Goal: Information Seeking & Learning: Check status

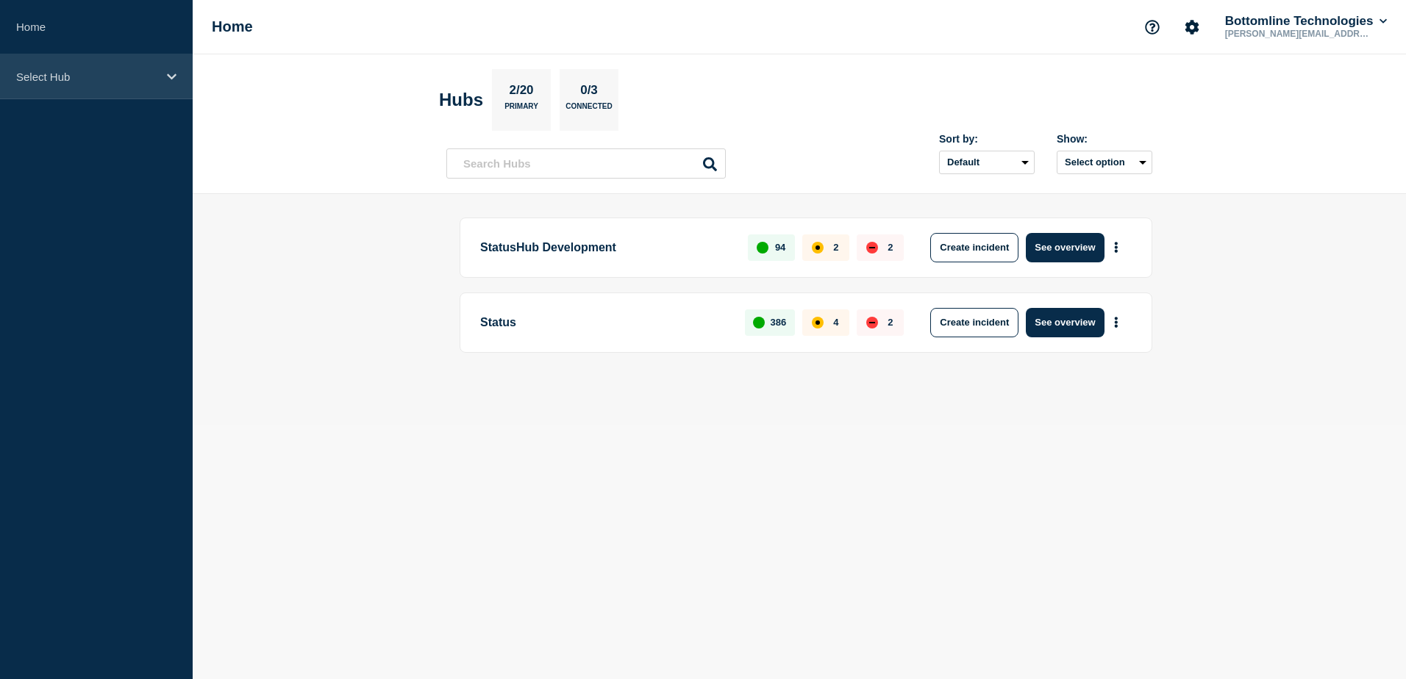
click at [171, 78] on icon at bounding box center [172, 77] width 10 height 6
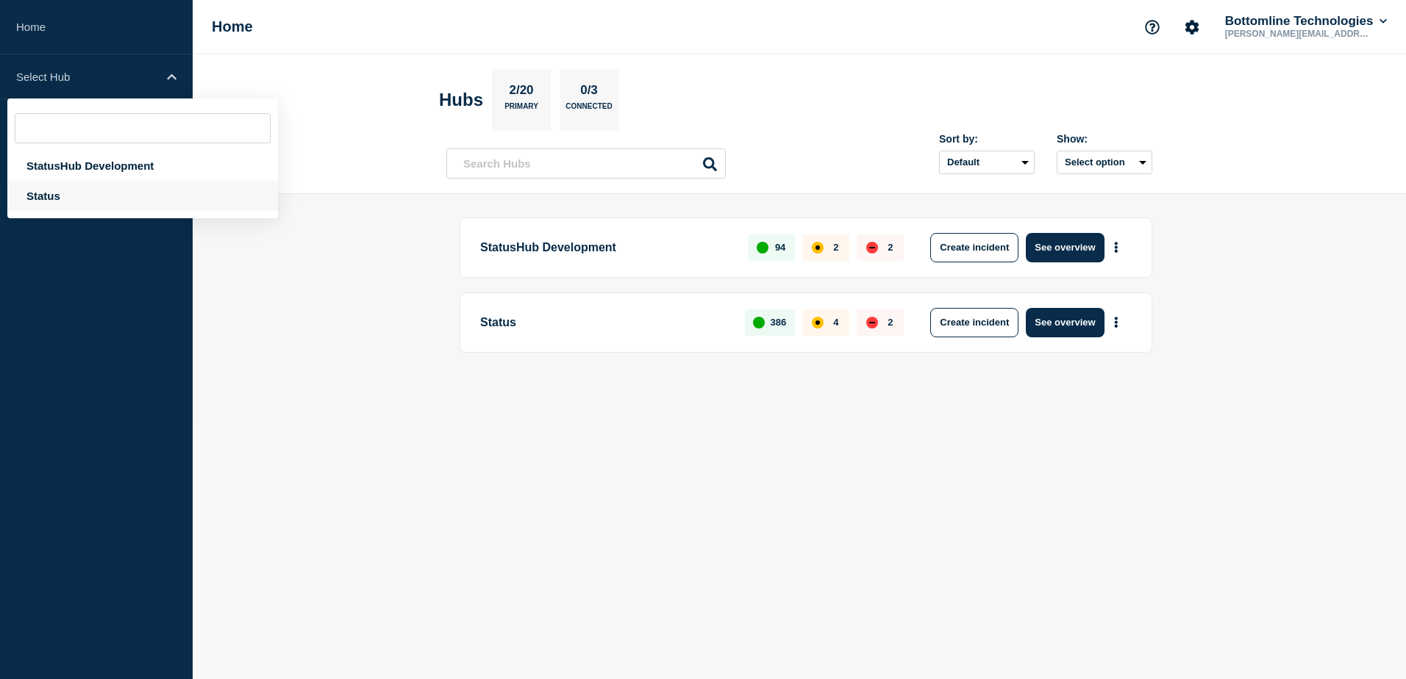
click at [71, 201] on div "Status" at bounding box center [142, 196] width 271 height 30
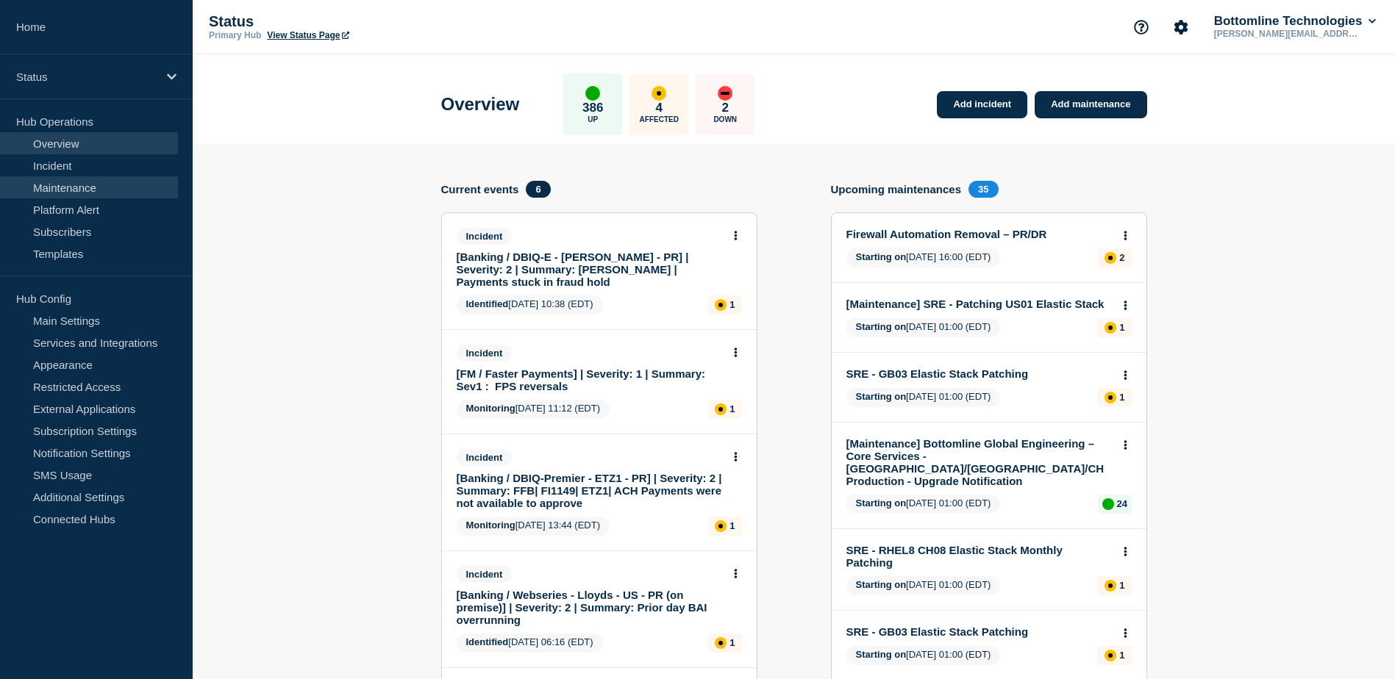
click at [40, 186] on link "Maintenance" at bounding box center [89, 187] width 178 height 22
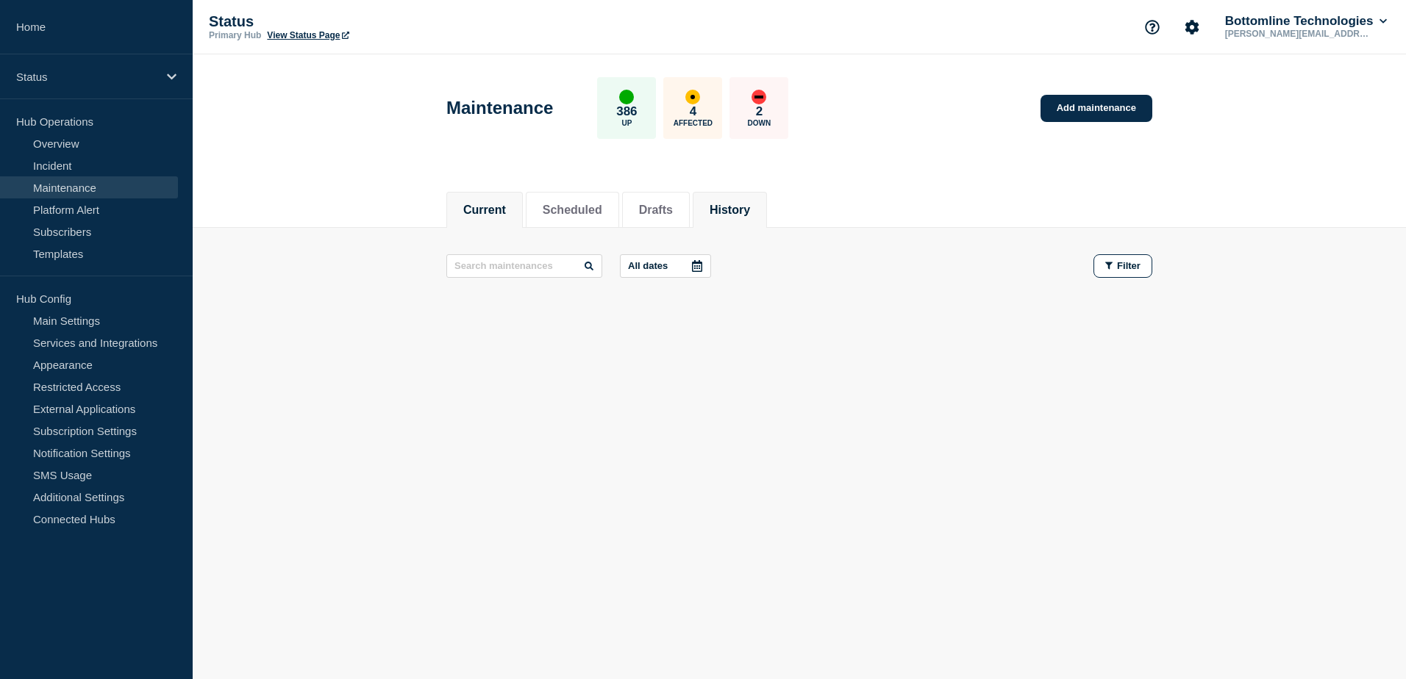
click at [745, 217] on li "History" at bounding box center [730, 210] width 74 height 36
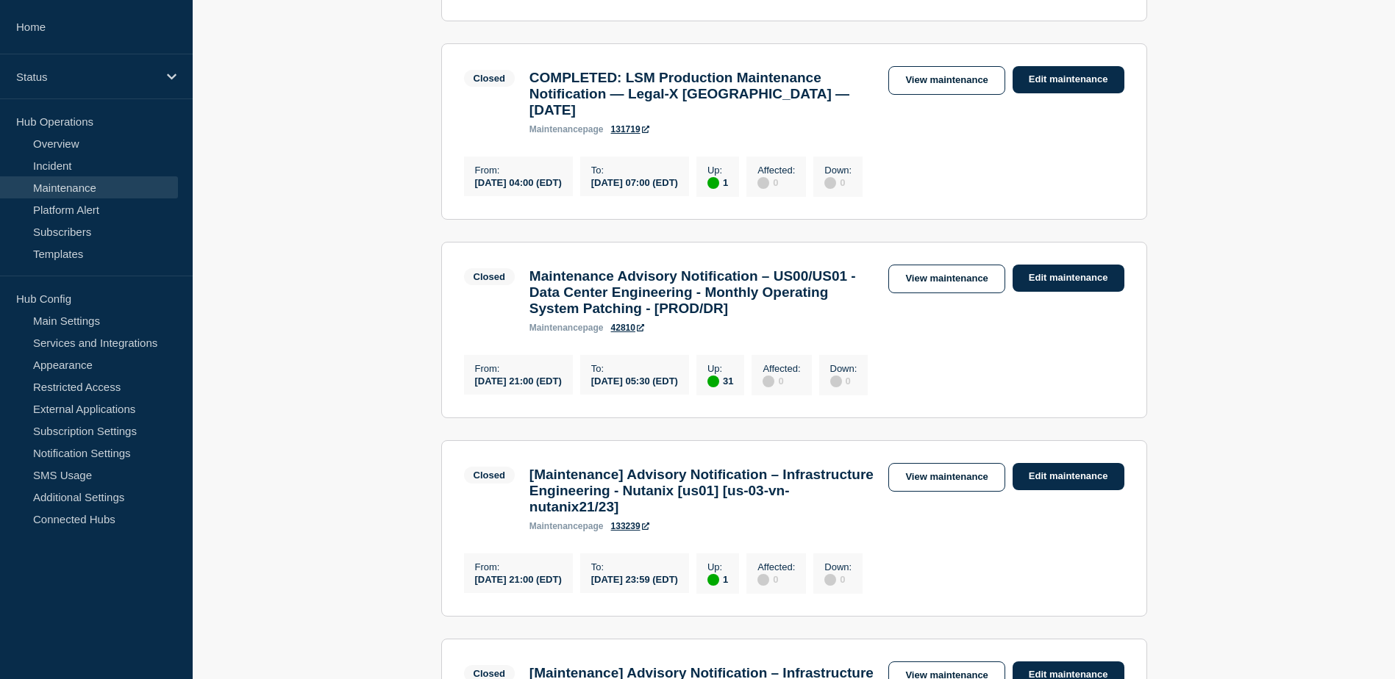
scroll to position [1324, 0]
click at [938, 293] on link "View maintenance" at bounding box center [946, 278] width 116 height 29
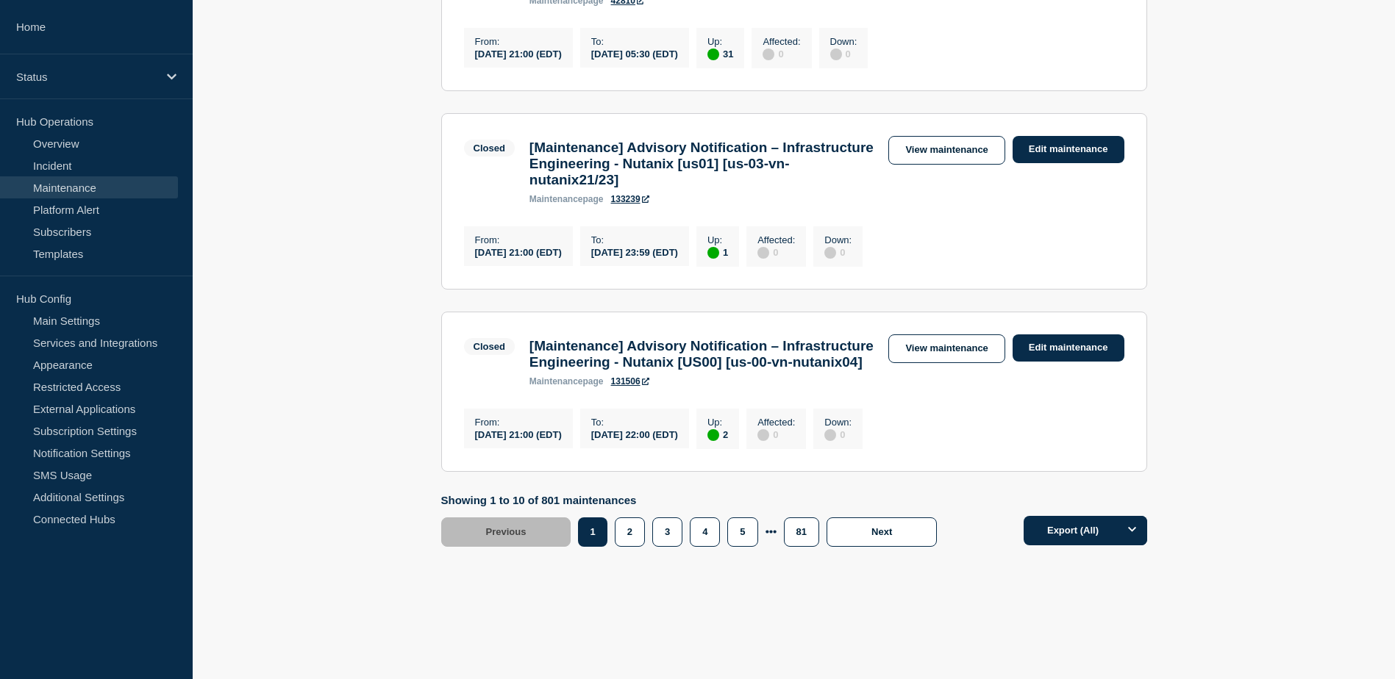
scroll to position [1881, 0]
click at [622, 532] on button "2" at bounding box center [630, 532] width 30 height 29
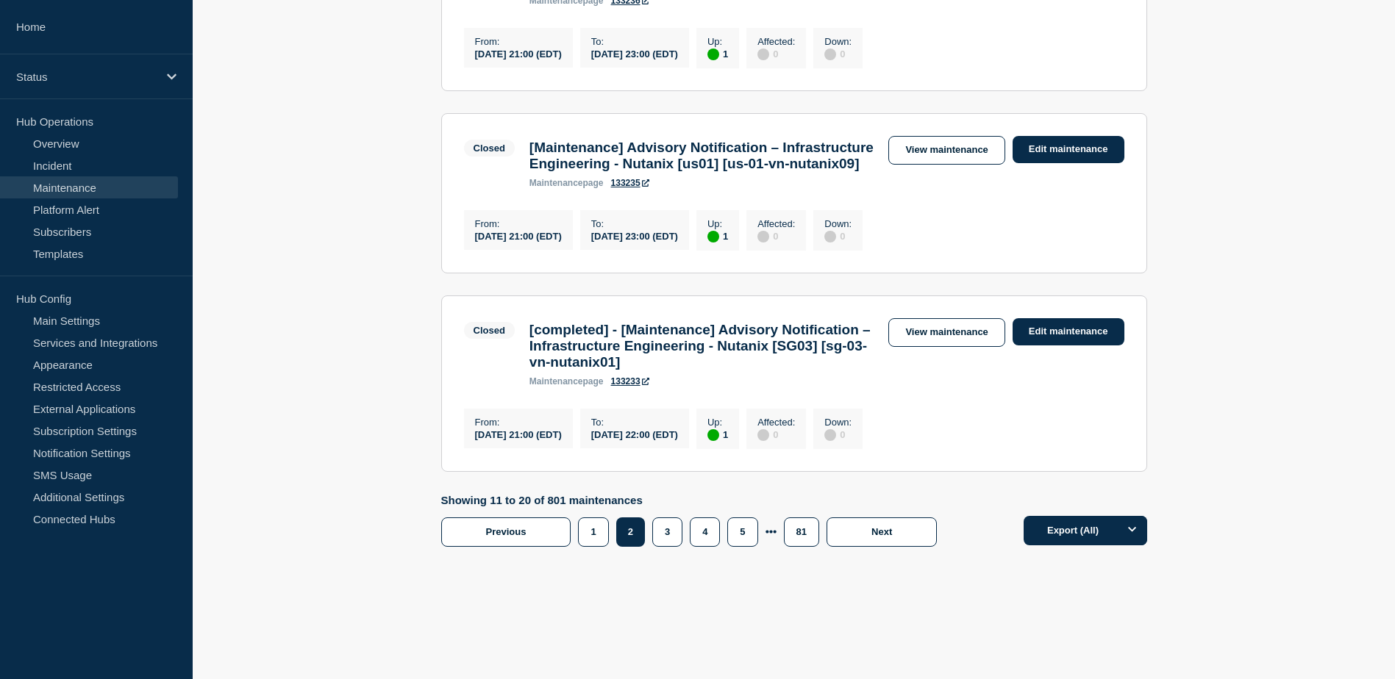
scroll to position [1850, 0]
click at [666, 547] on button "3" at bounding box center [667, 532] width 30 height 29
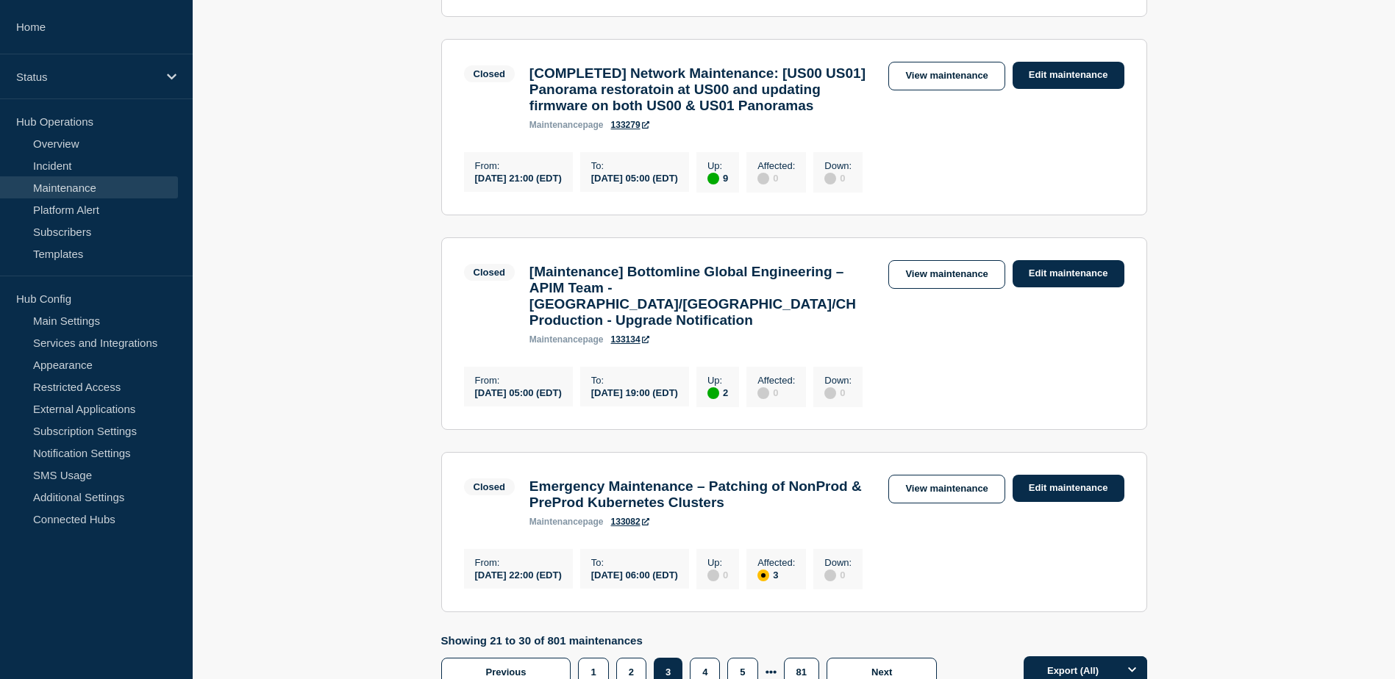
scroll to position [1861, 0]
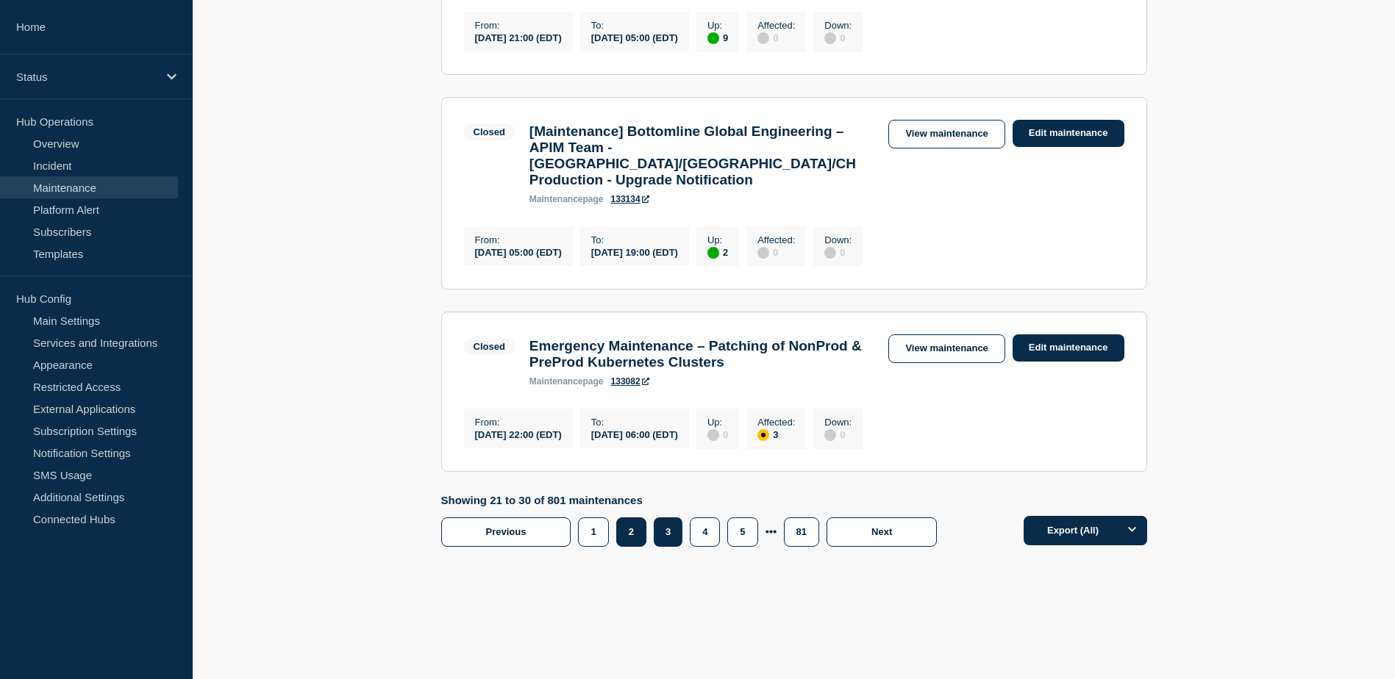
click at [629, 538] on button "2" at bounding box center [631, 532] width 30 height 29
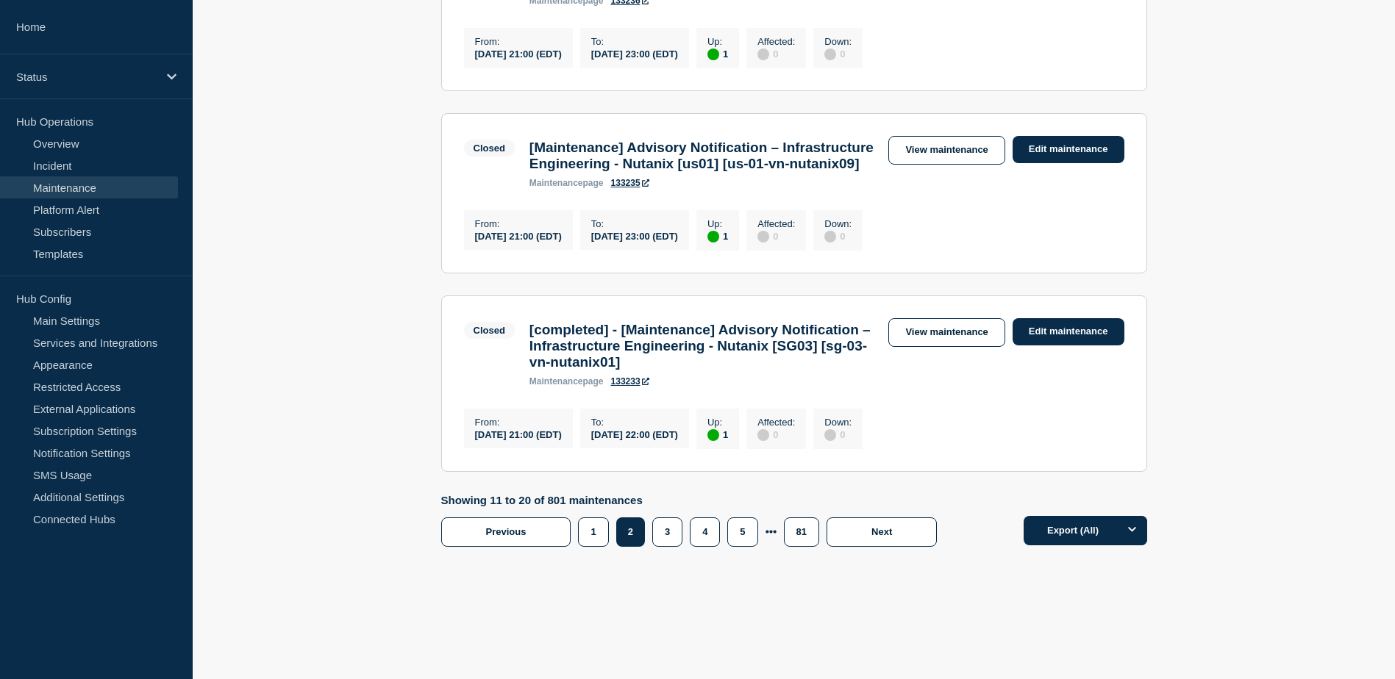
scroll to position [1714, 0]
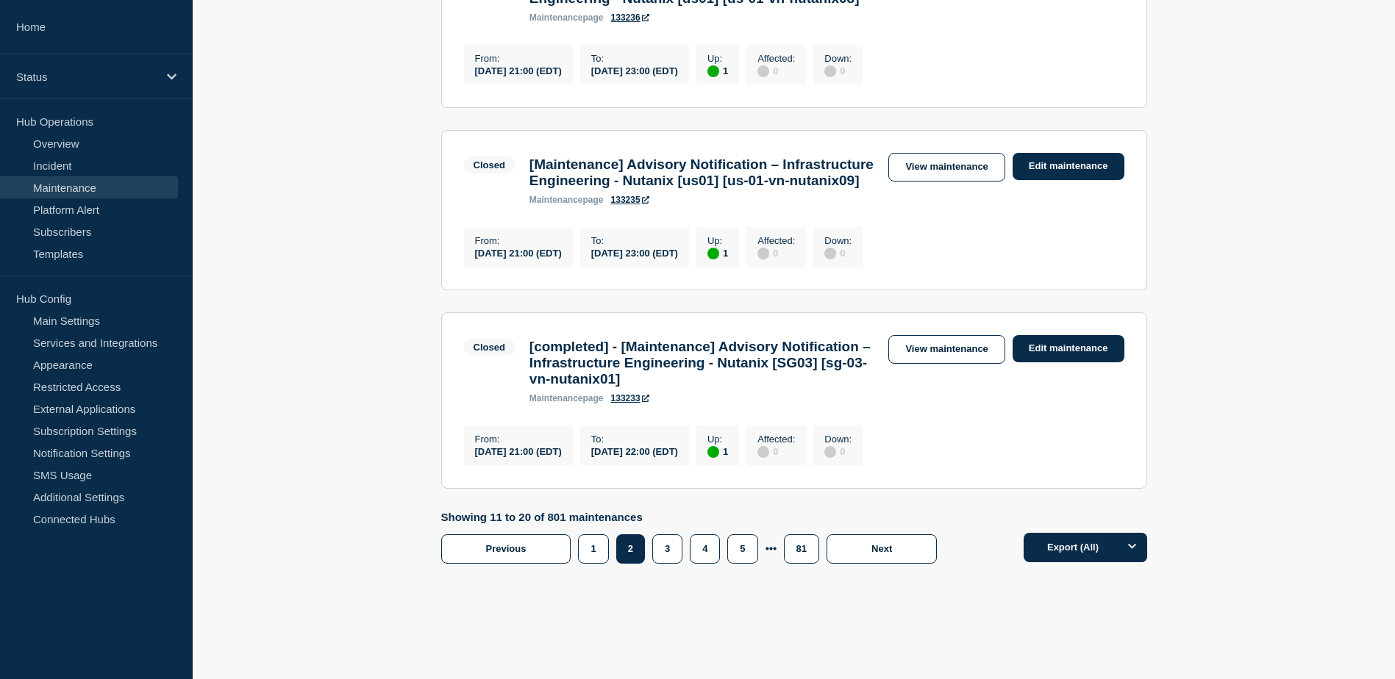
click at [952, 182] on link "View maintenance" at bounding box center [946, 167] width 116 height 29
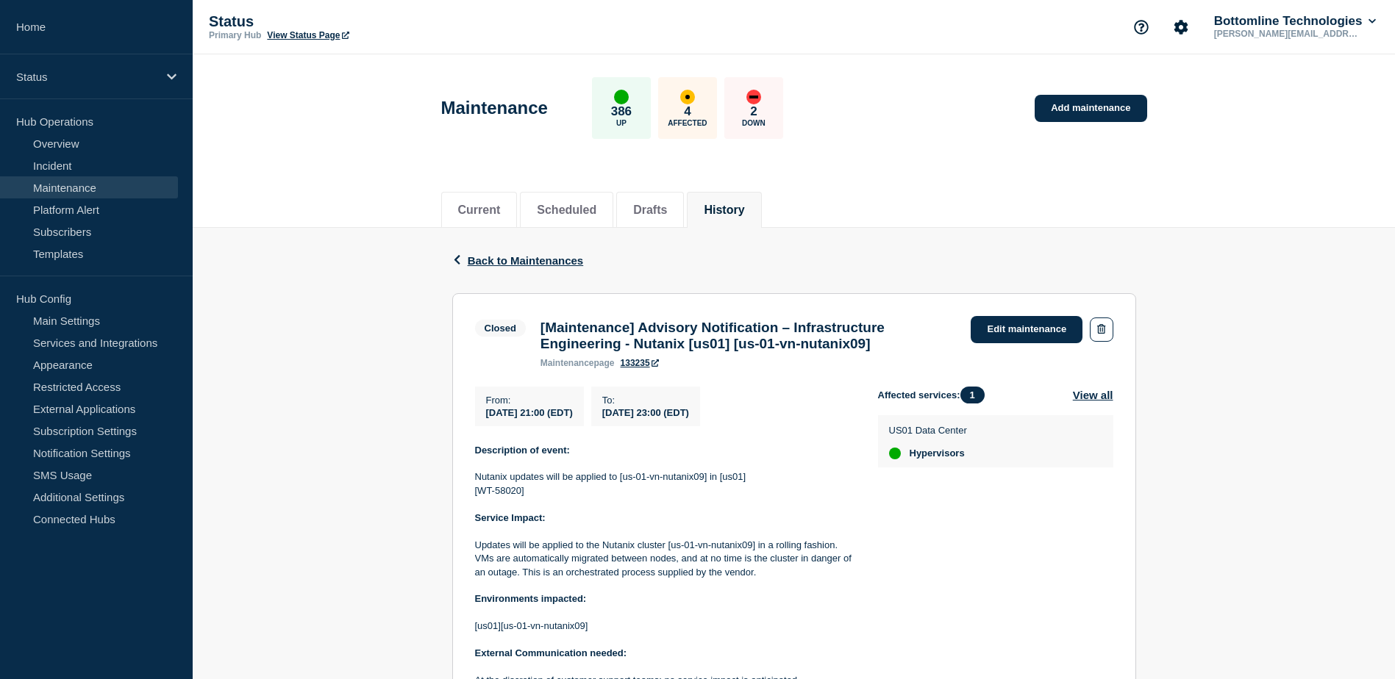
click at [474, 264] on span "Back to Maintenances" at bounding box center [526, 260] width 116 height 13
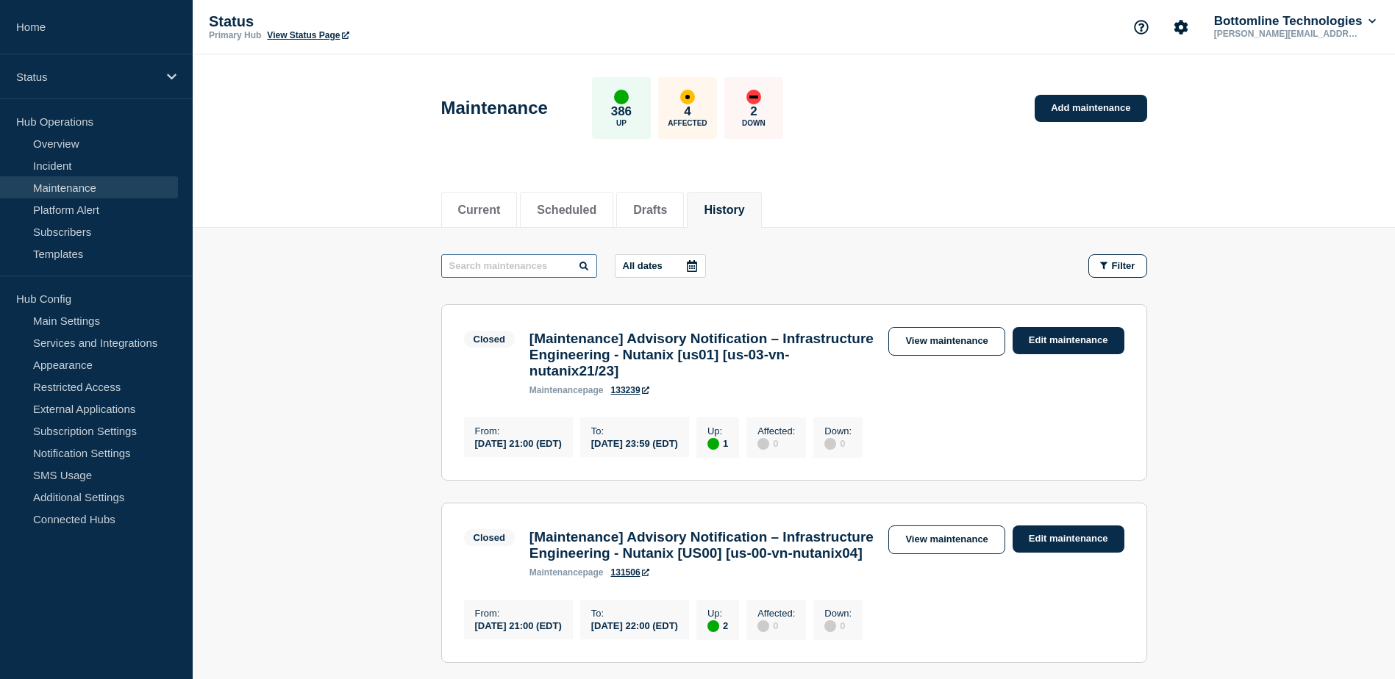
paste input "us00"
type input "us00"
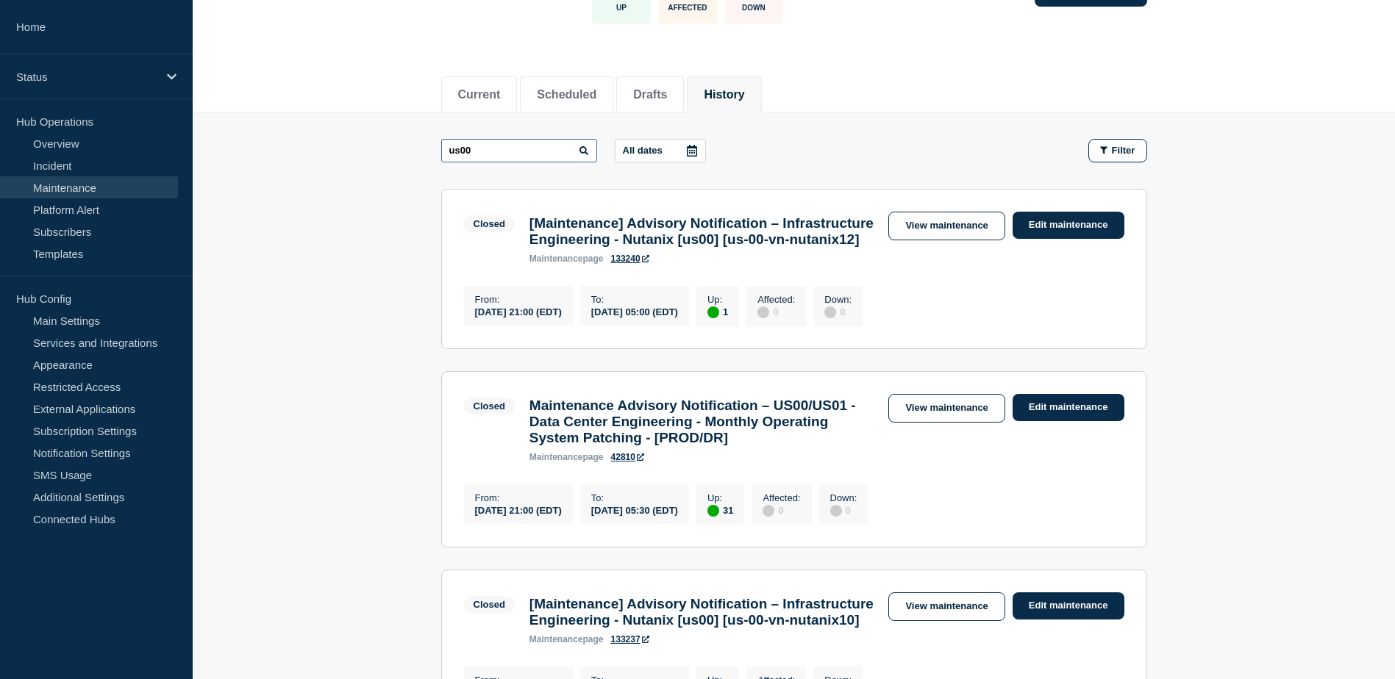
scroll to position [147, 0]
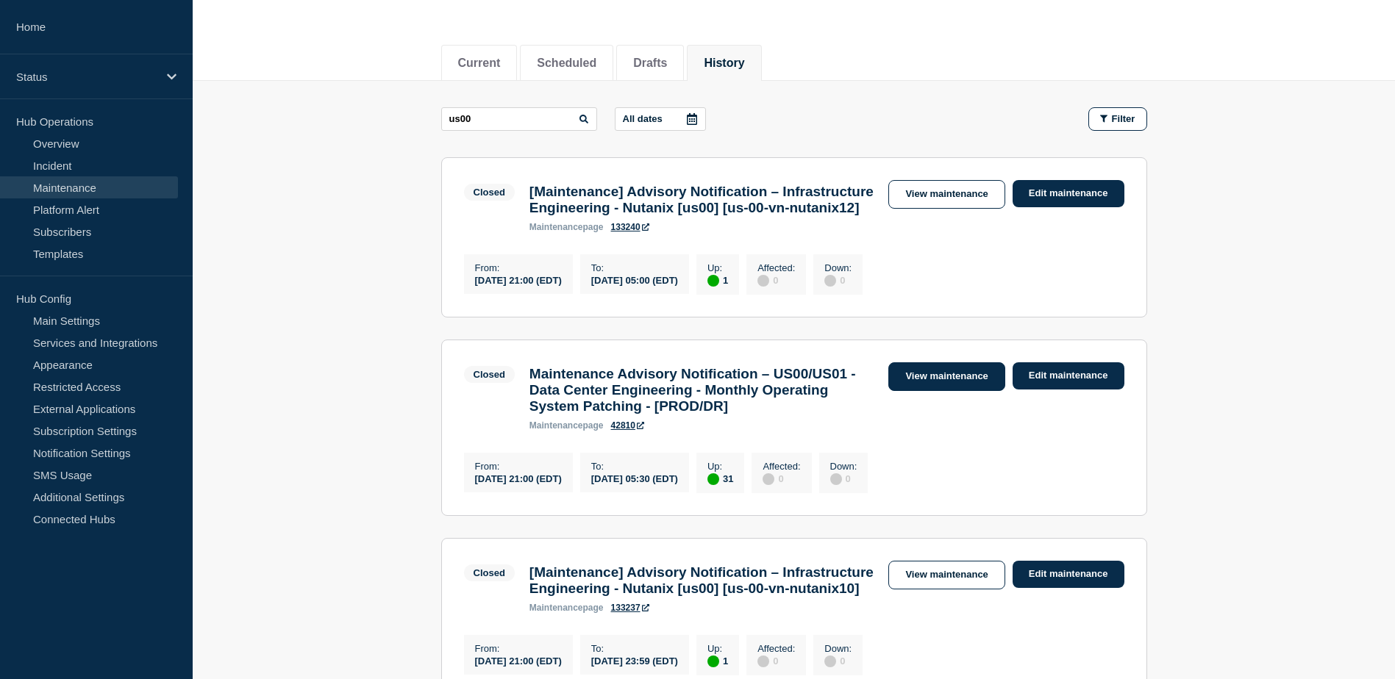
click at [939, 391] on link "View maintenance" at bounding box center [946, 377] width 116 height 29
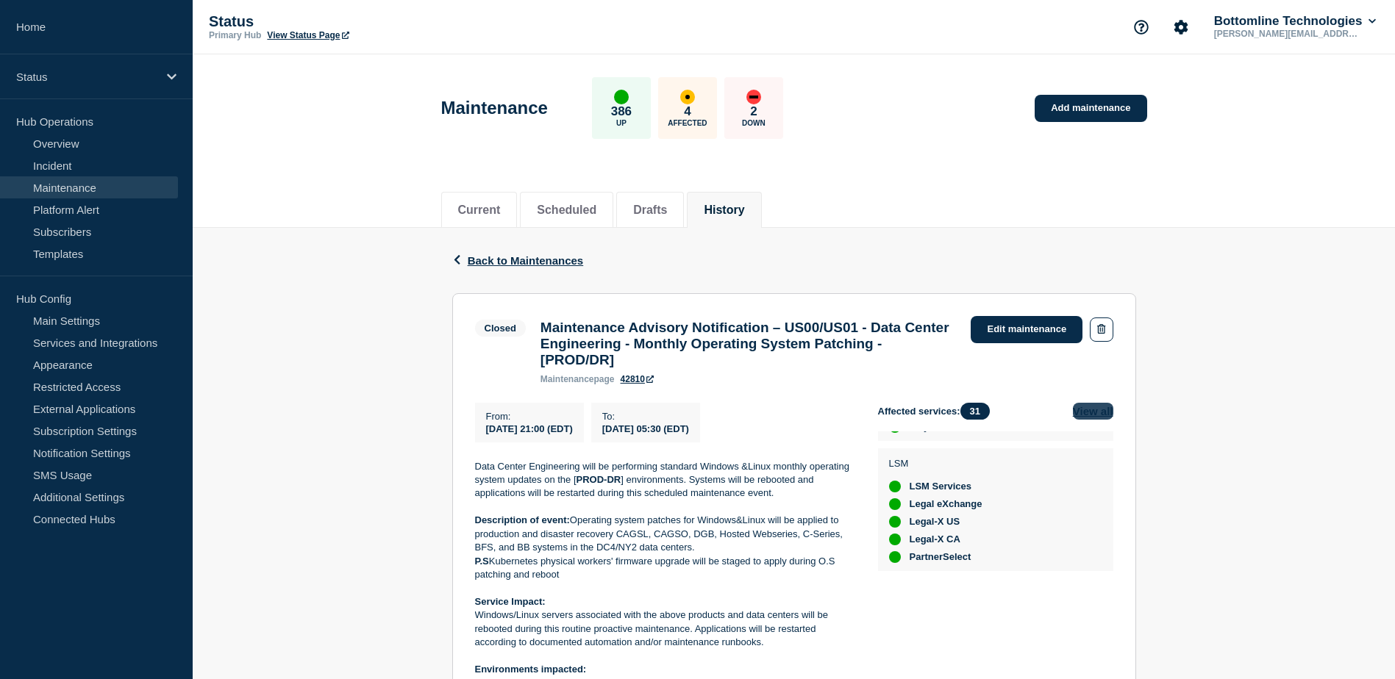
click at [1088, 420] on button "View all" at bounding box center [1093, 411] width 40 height 17
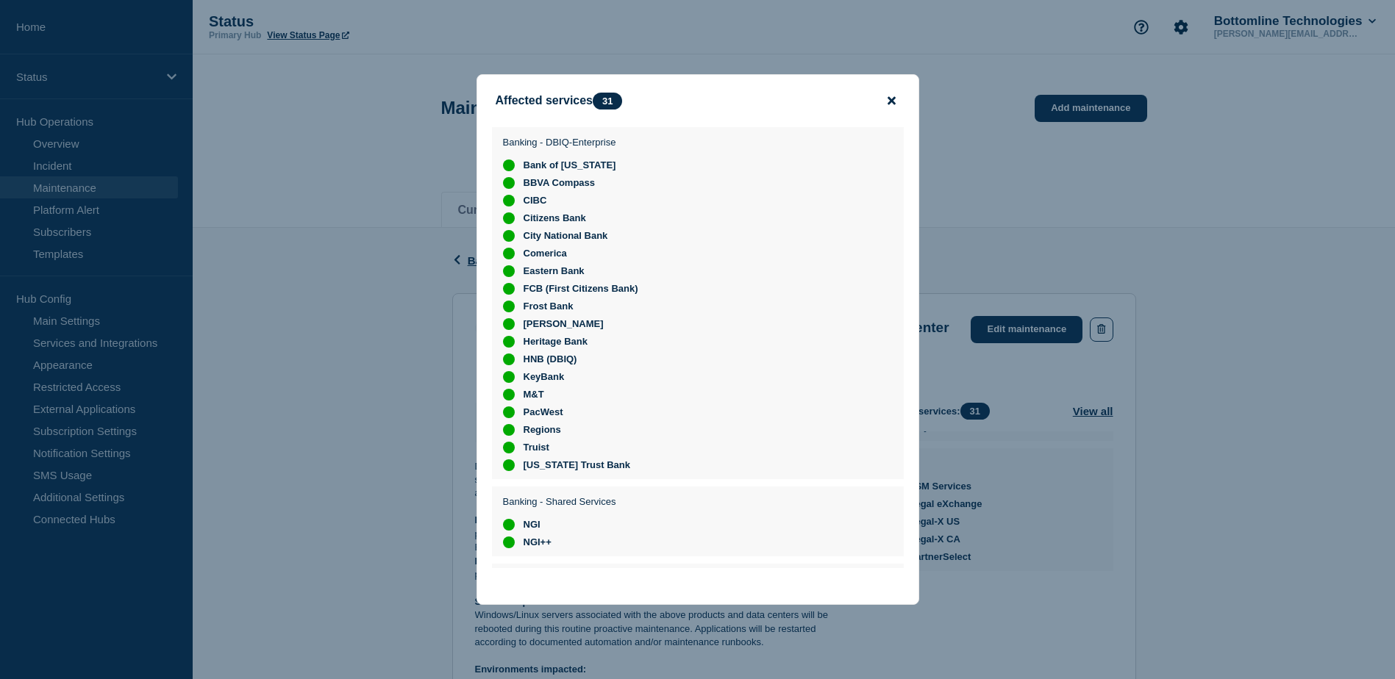
click at [893, 104] on icon "close button" at bounding box center [892, 101] width 8 height 12
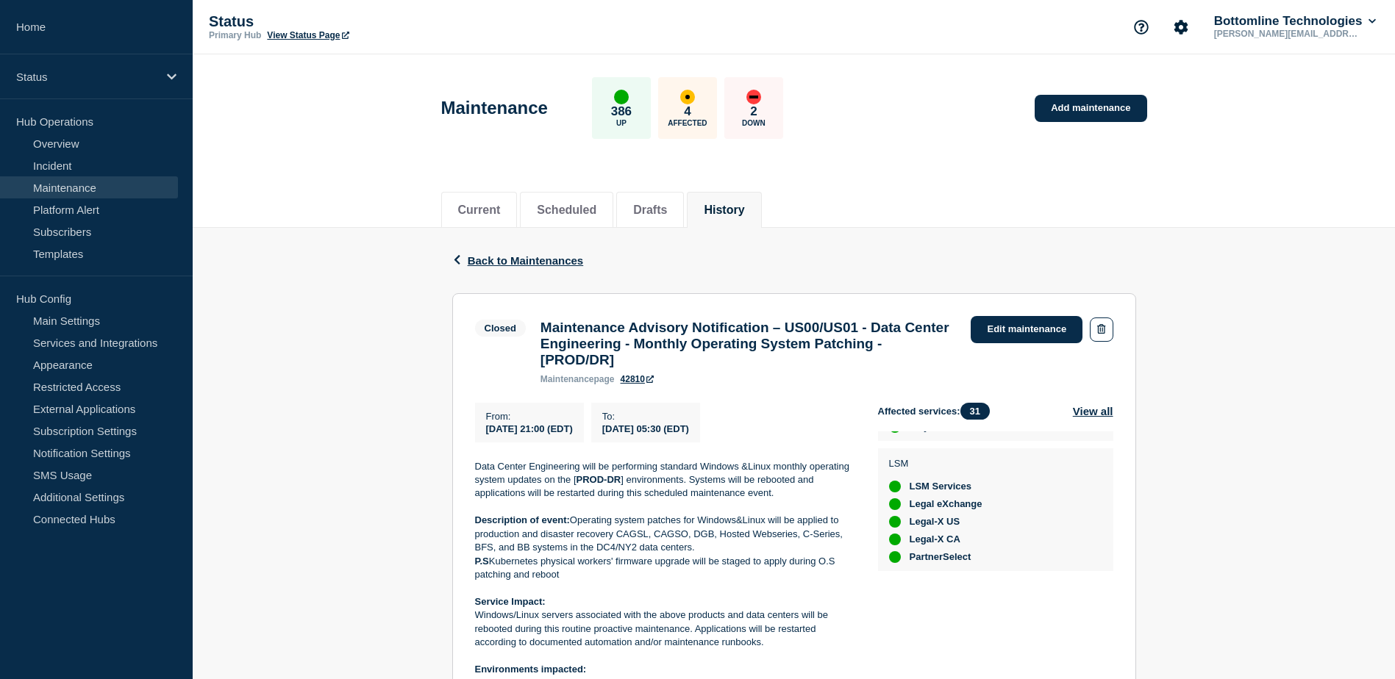
click at [638, 385] on link "42810" at bounding box center [637, 379] width 33 height 10
click at [458, 257] on icon "button" at bounding box center [457, 260] width 6 height 10
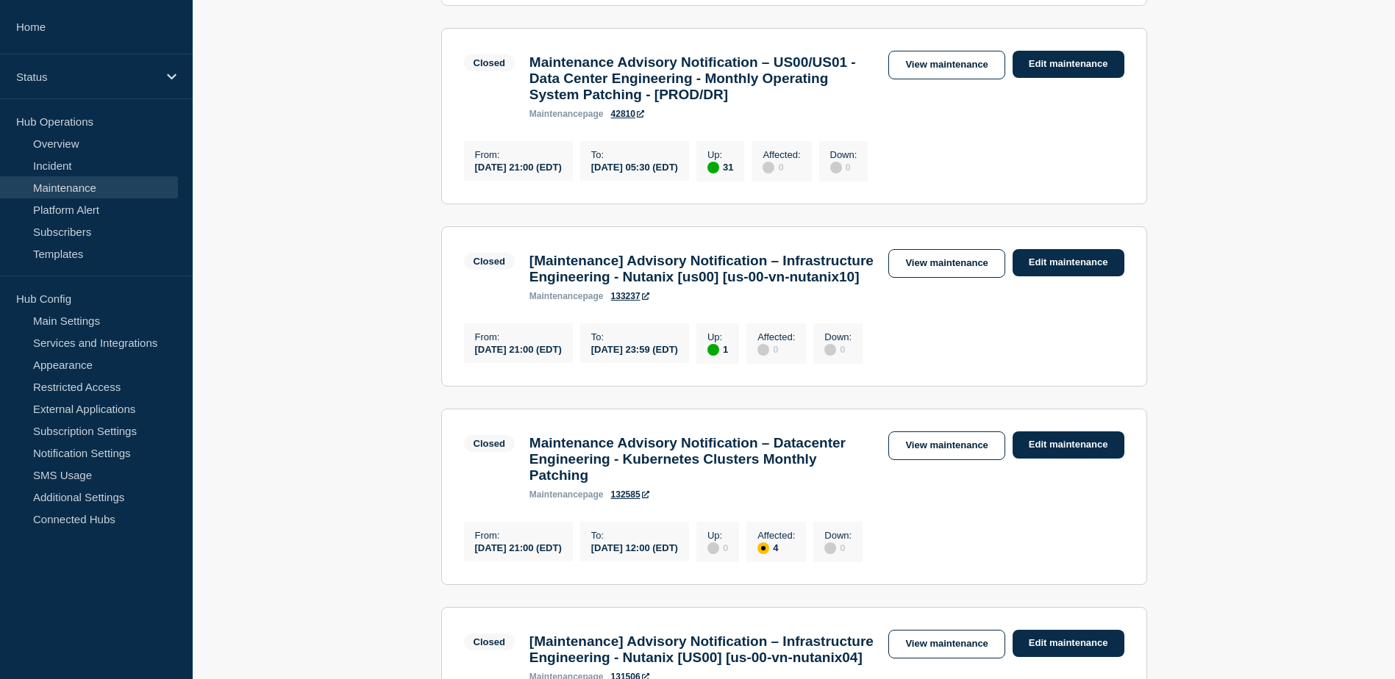
scroll to position [515, 0]
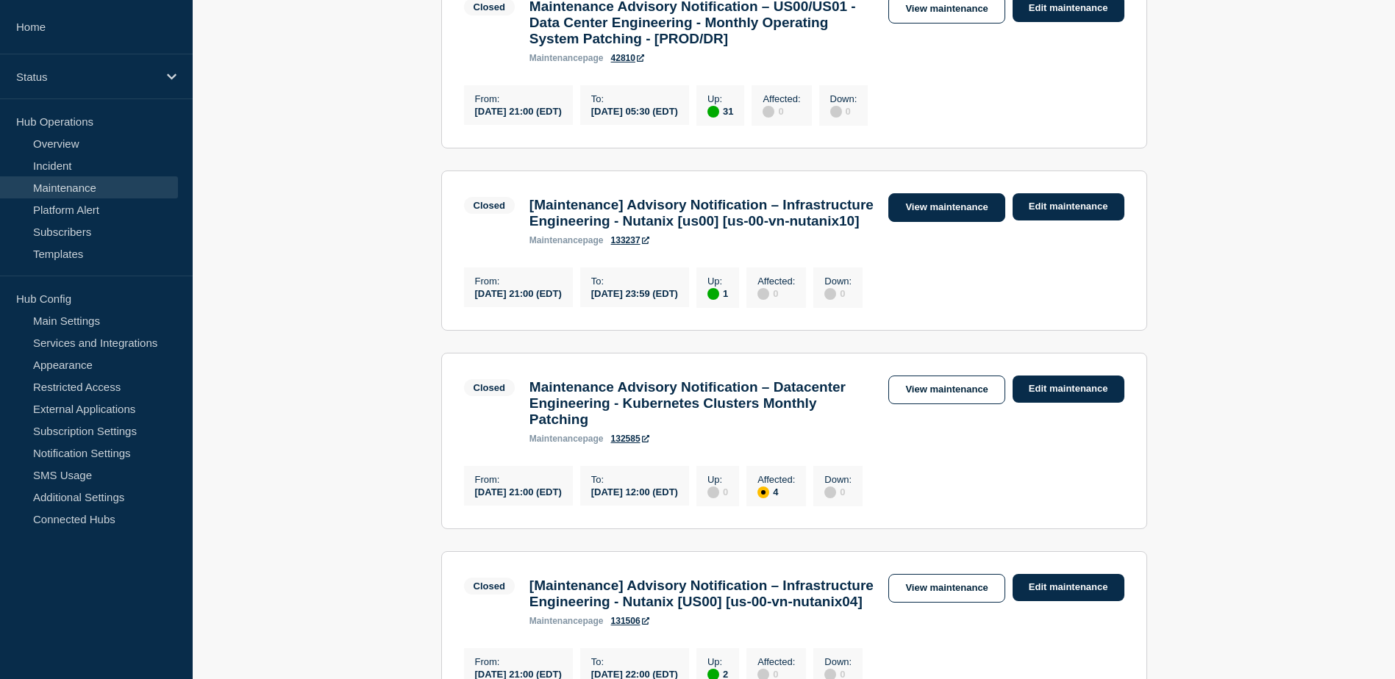
click at [944, 222] on link "View maintenance" at bounding box center [946, 207] width 116 height 29
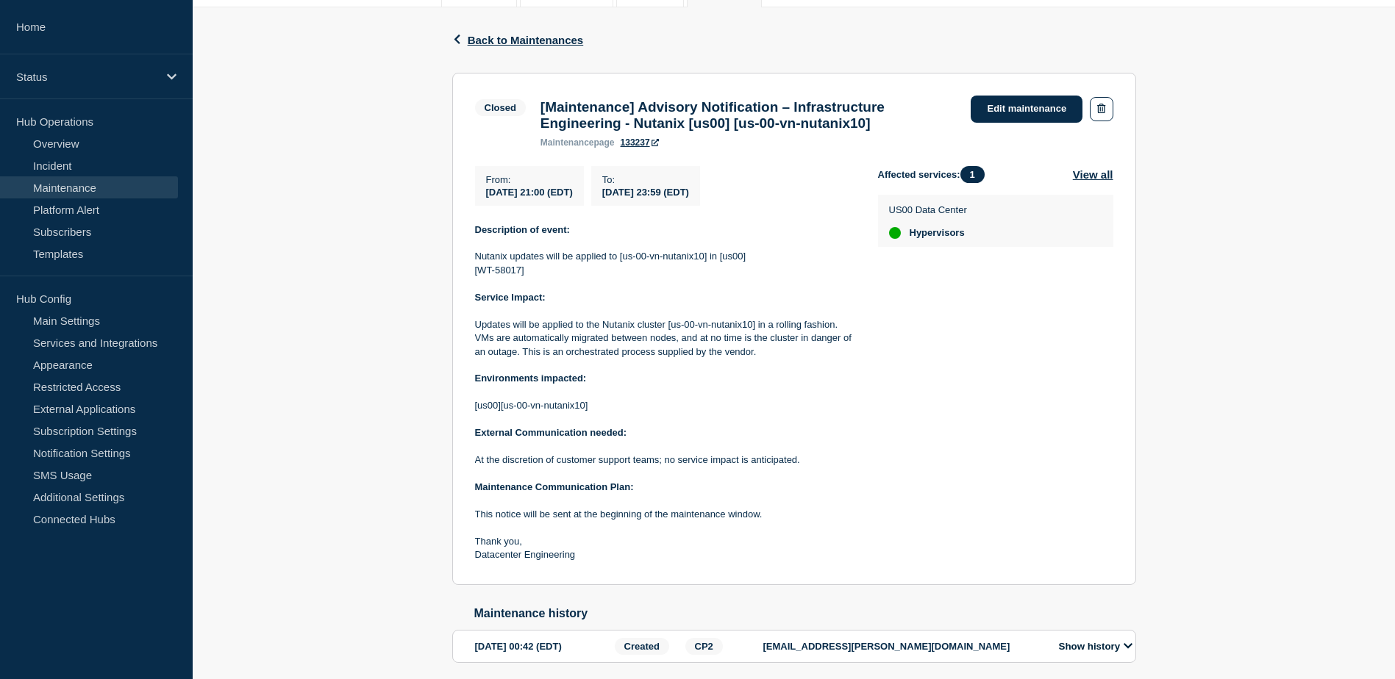
scroll to position [286, 0]
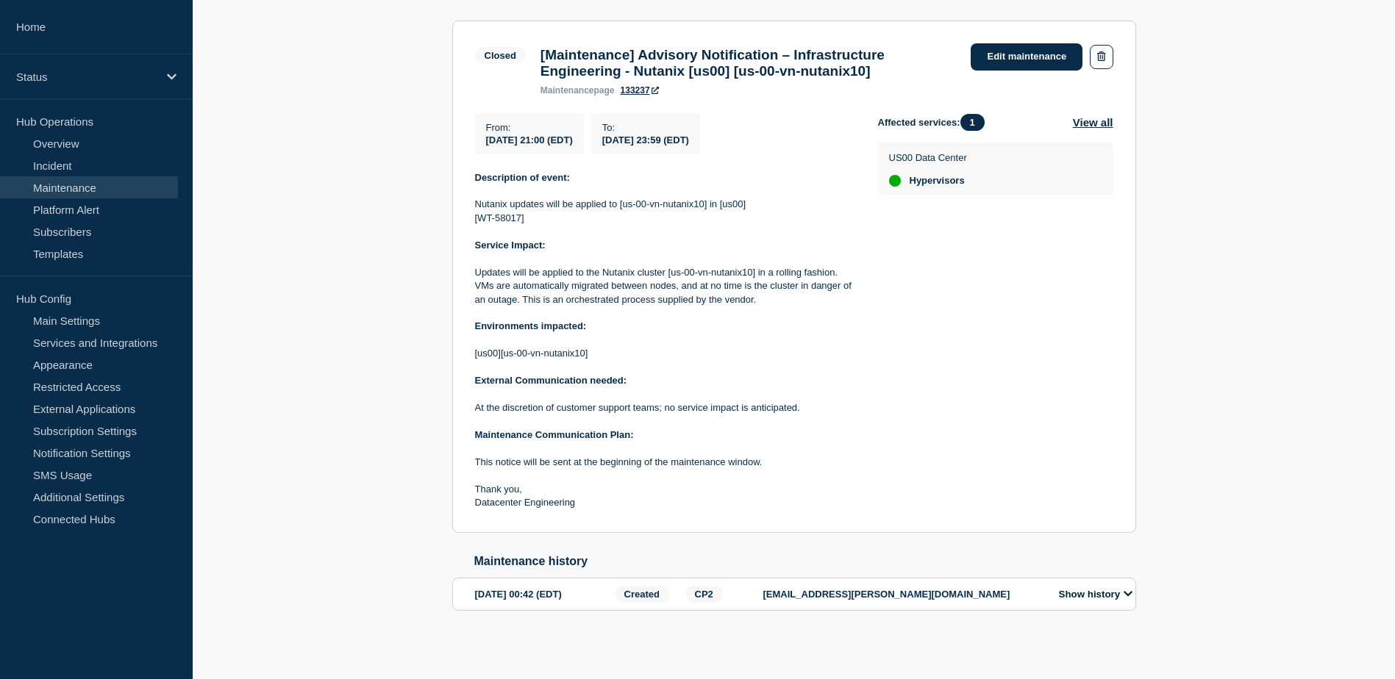
click at [1099, 596] on button "Show history" at bounding box center [1096, 594] width 82 height 13
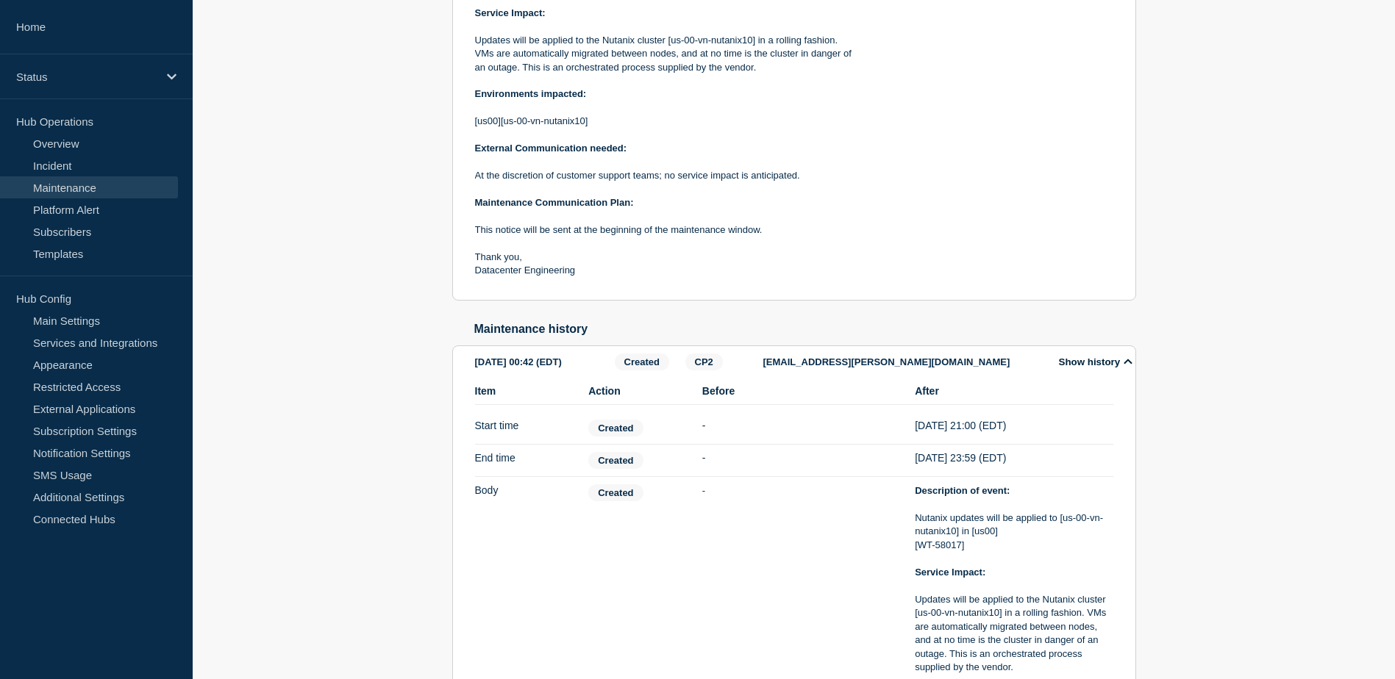
scroll to position [507, 0]
drag, startPoint x: 963, startPoint y: 554, endPoint x: 916, endPoint y: 563, distance: 47.9
click at [916, 551] on p "[WT-58017]" at bounding box center [1014, 544] width 198 height 13
copy p "WT-58017]"
